Goal: Entertainment & Leisure: Consume media (video, audio)

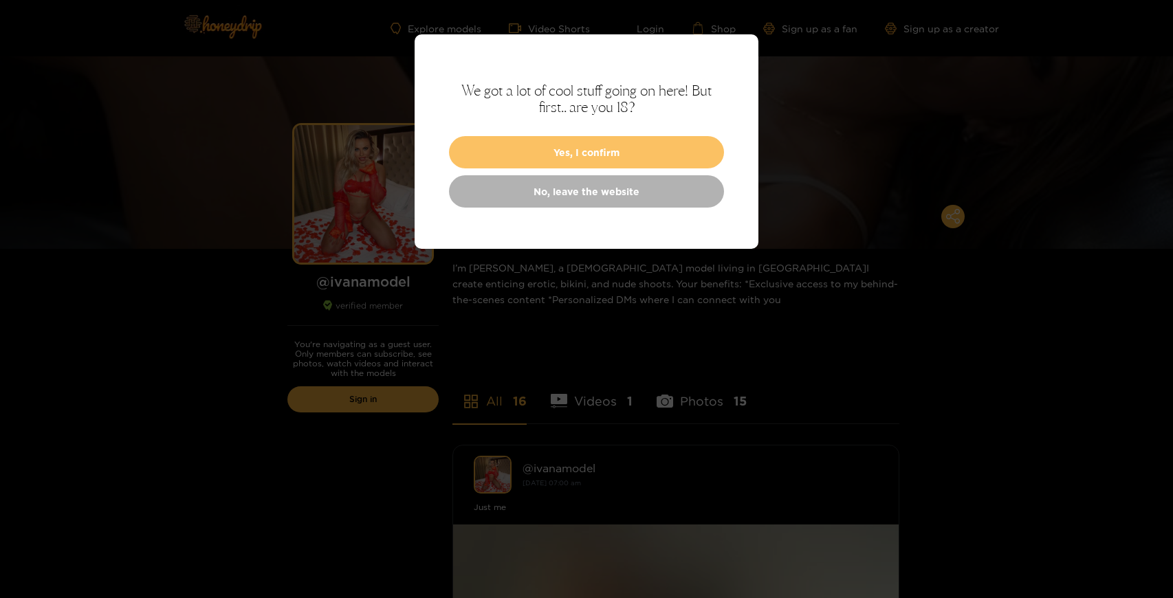
click at [575, 156] on button "Yes, I confirm" at bounding box center [586, 152] width 275 height 32
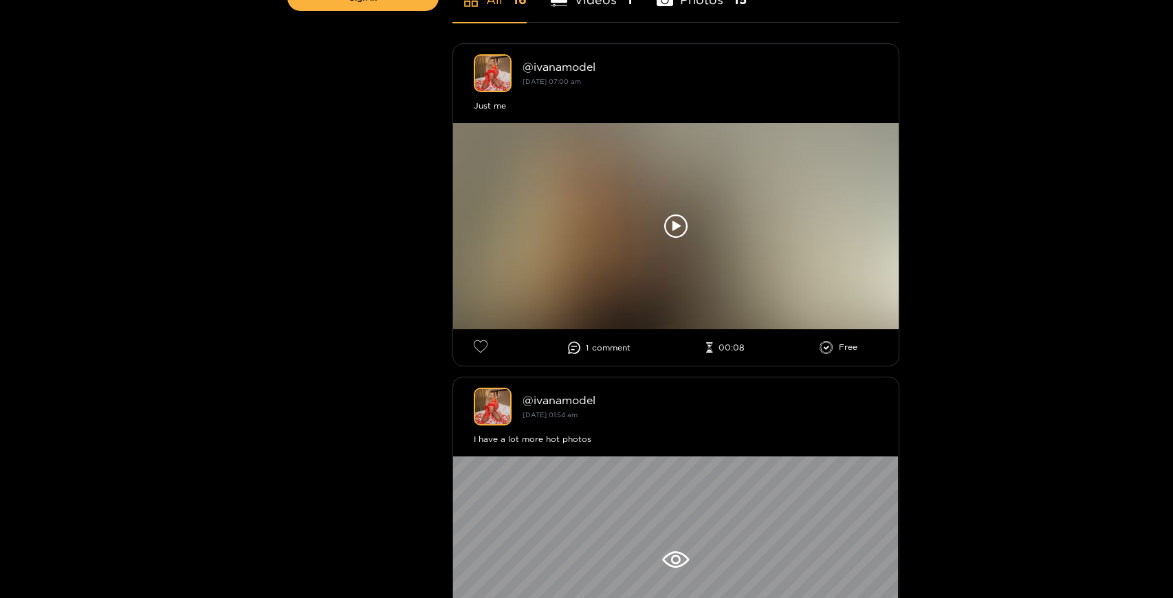
scroll to position [417, 0]
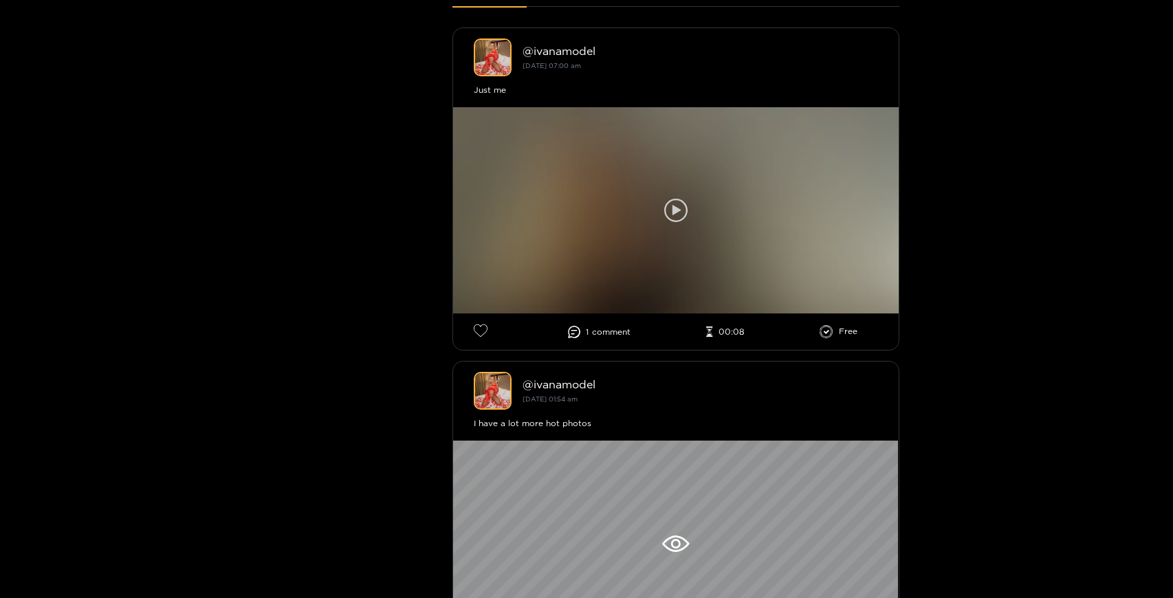
click at [681, 212] on icon at bounding box center [675, 210] width 23 height 23
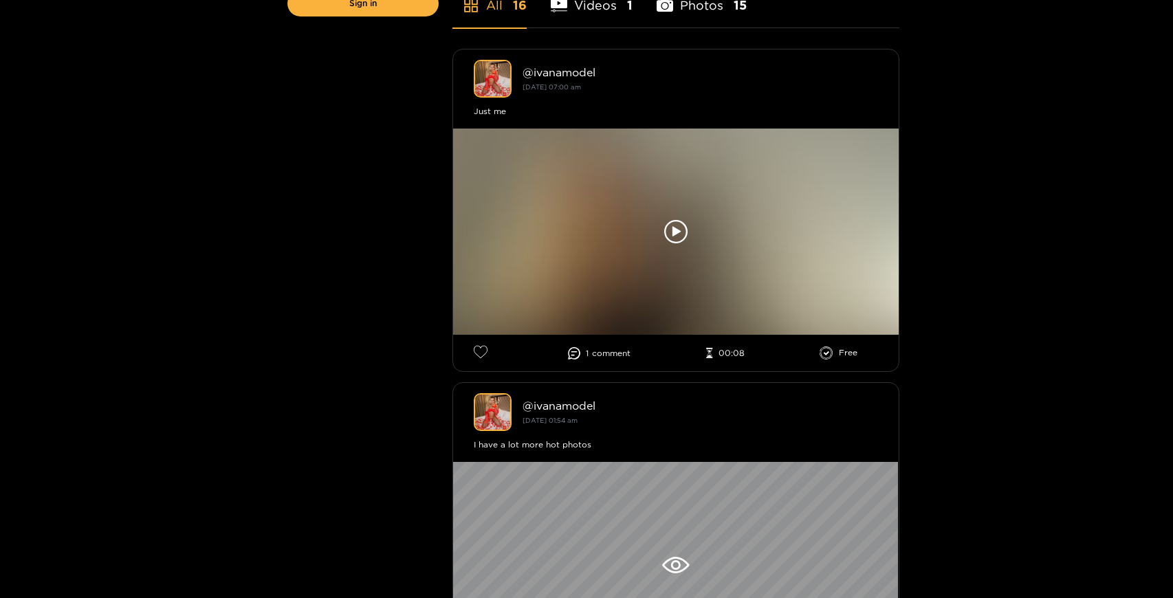
scroll to position [417, 0]
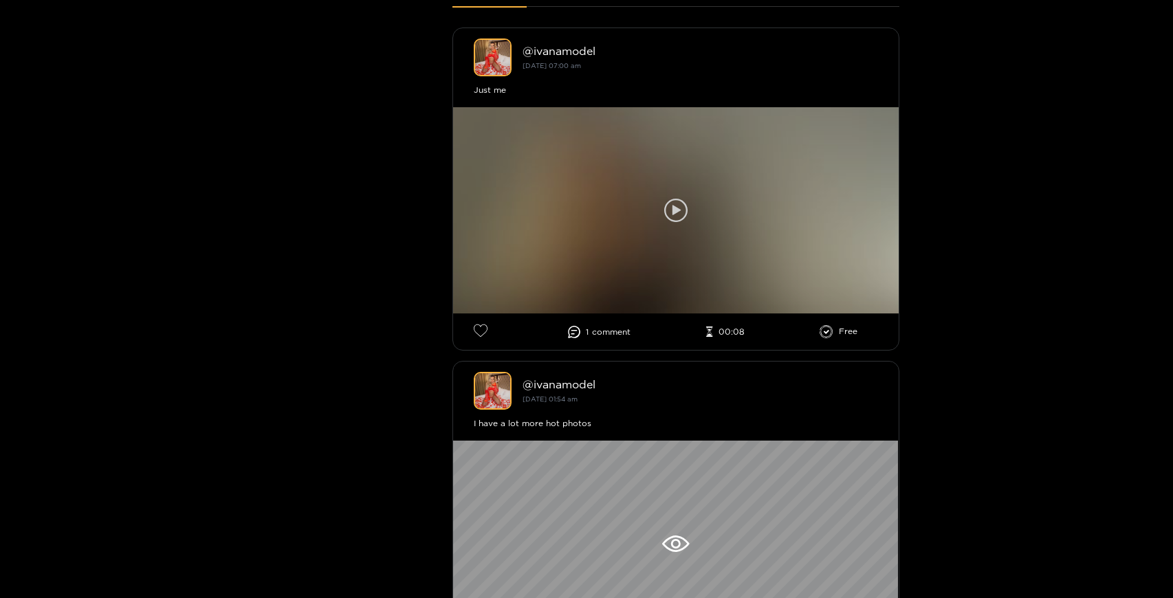
click at [670, 209] on icon at bounding box center [675, 210] width 23 height 23
